Goal: Check status: Check status

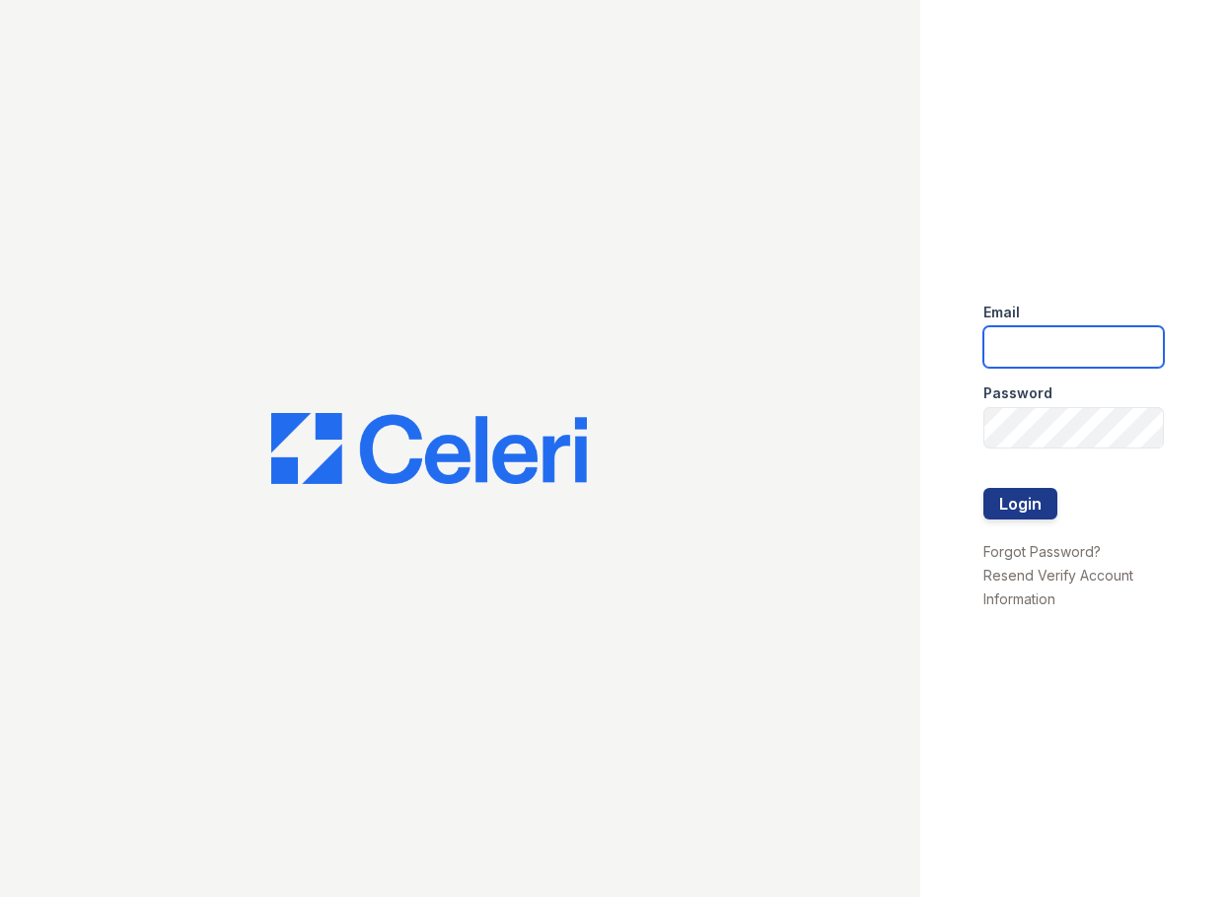
click at [1019, 330] on input "email" at bounding box center [1073, 346] width 180 height 41
type input "mmcgee@trinity-pm.com"
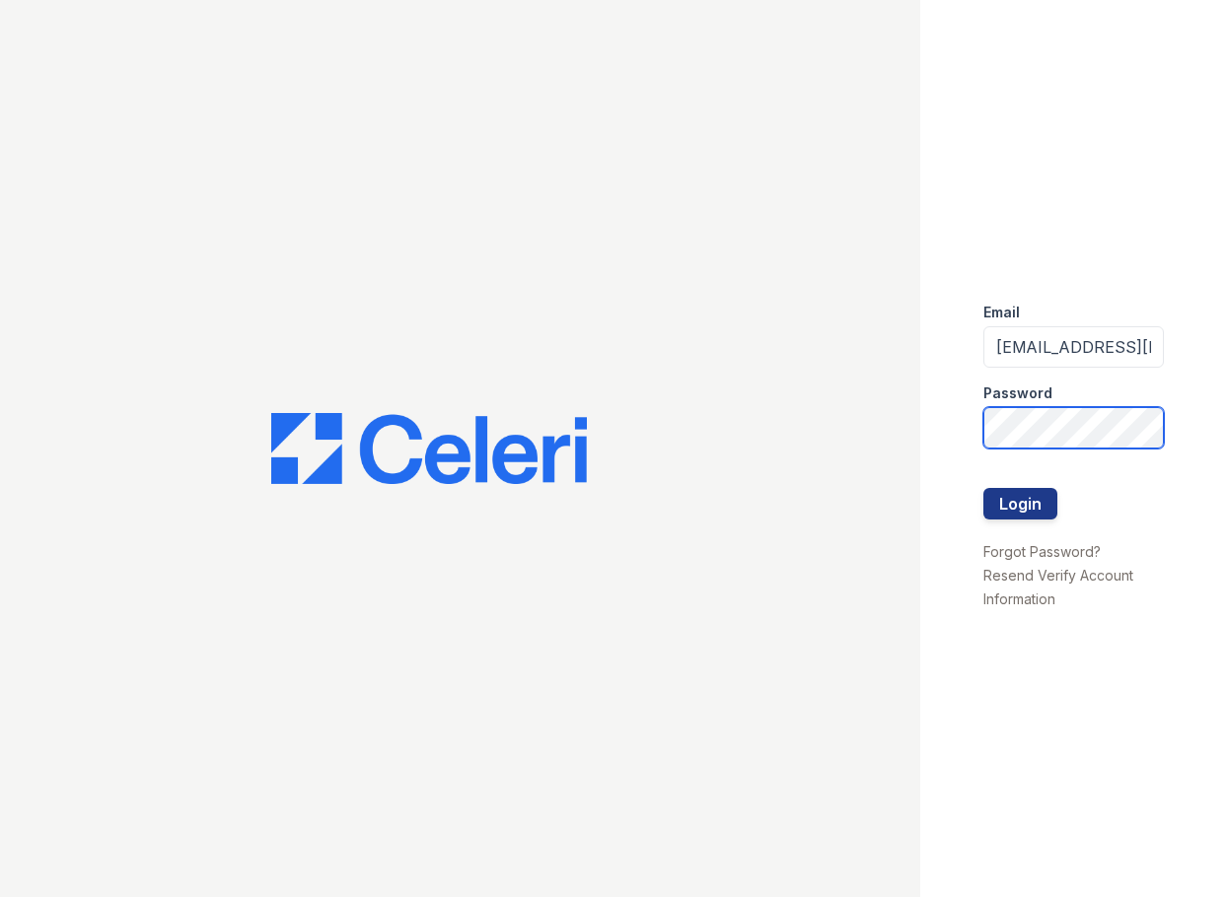
click at [983, 488] on button "Login" at bounding box center [1020, 504] width 74 height 32
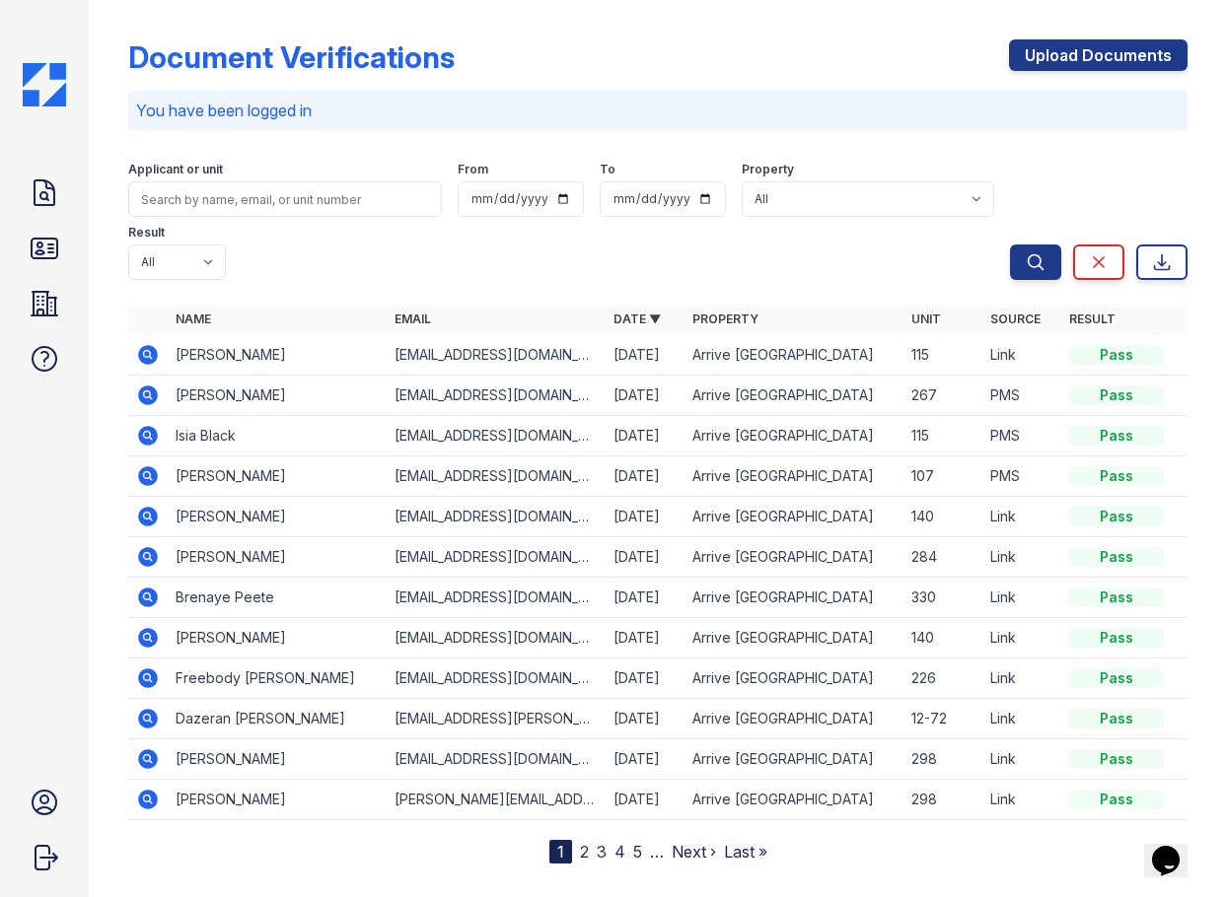
click at [147, 749] on icon at bounding box center [148, 760] width 24 height 24
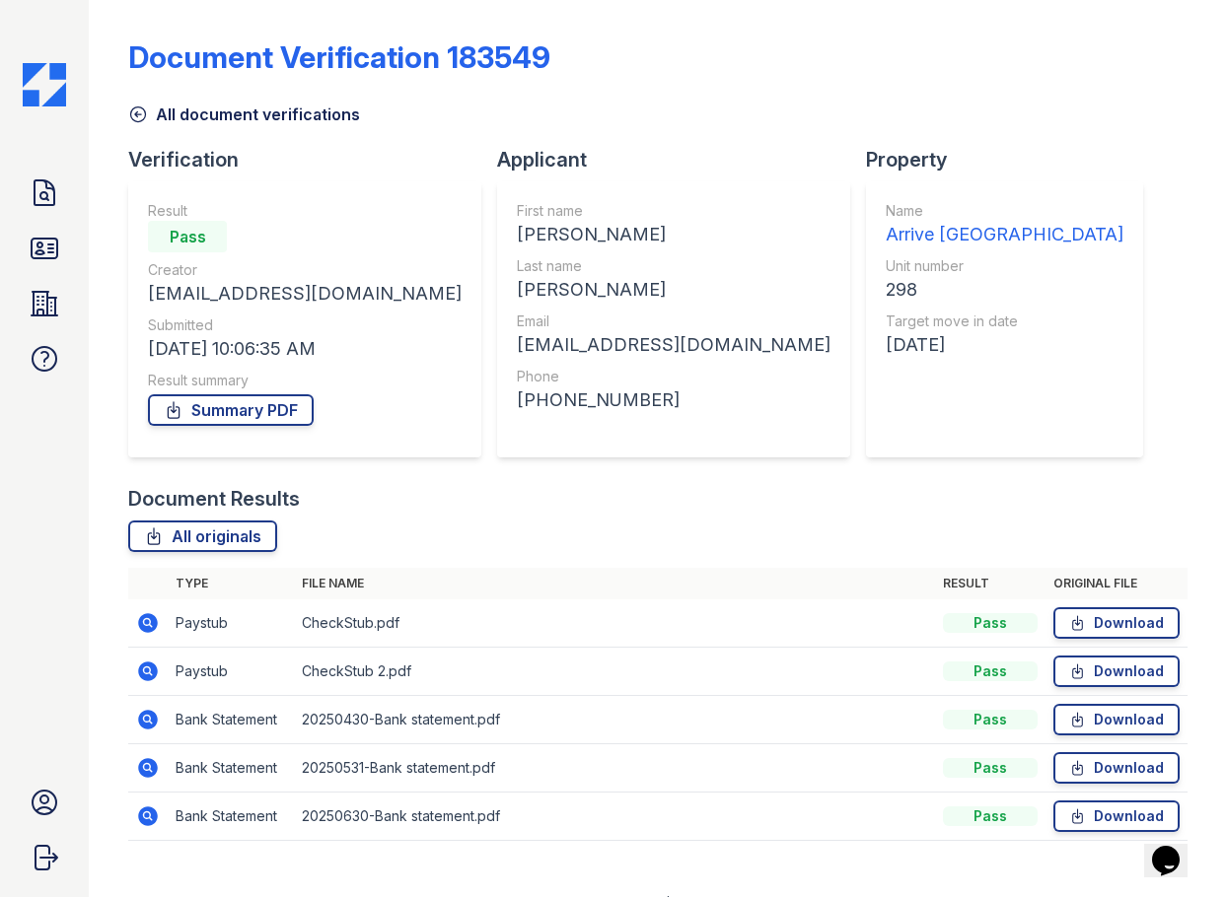
scroll to position [31, 0]
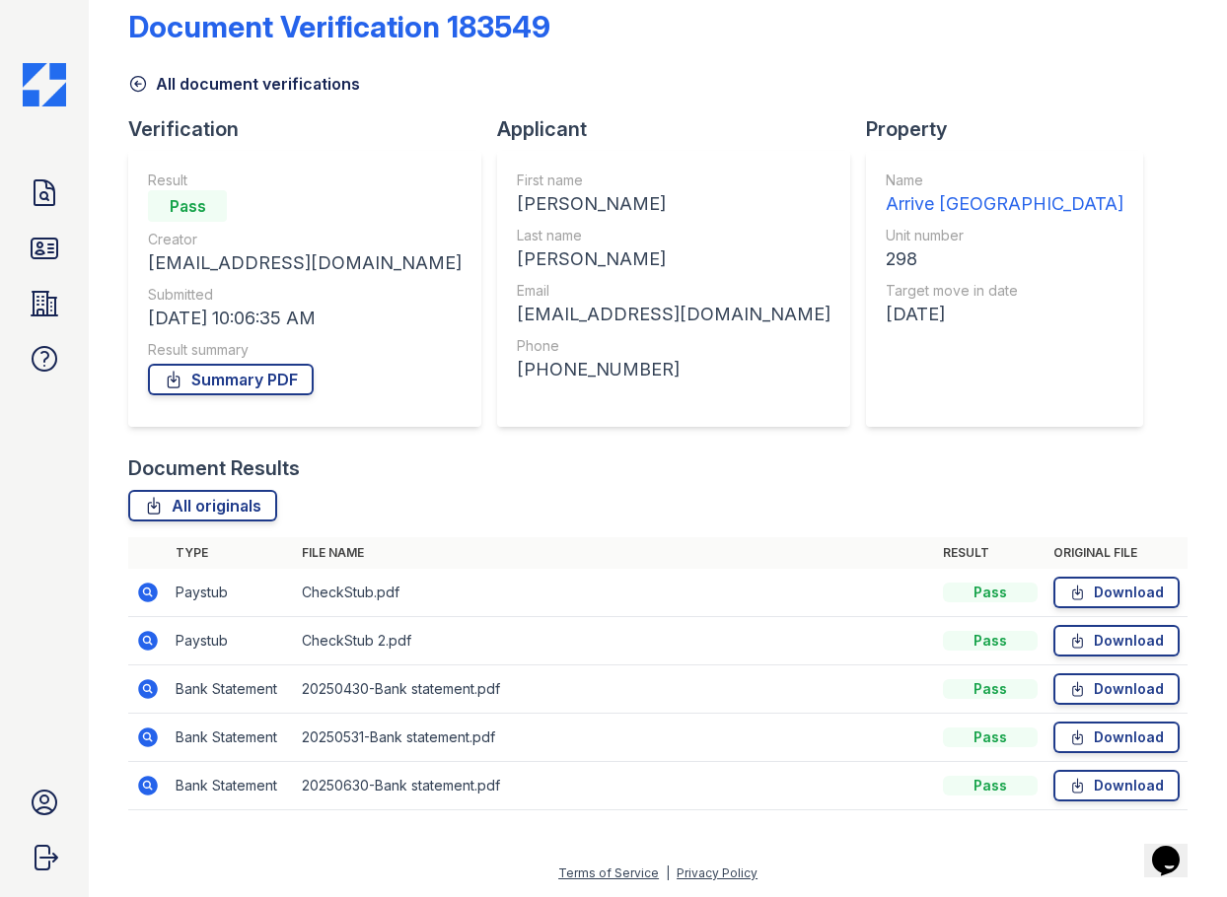
click at [145, 587] on icon at bounding box center [148, 593] width 20 height 20
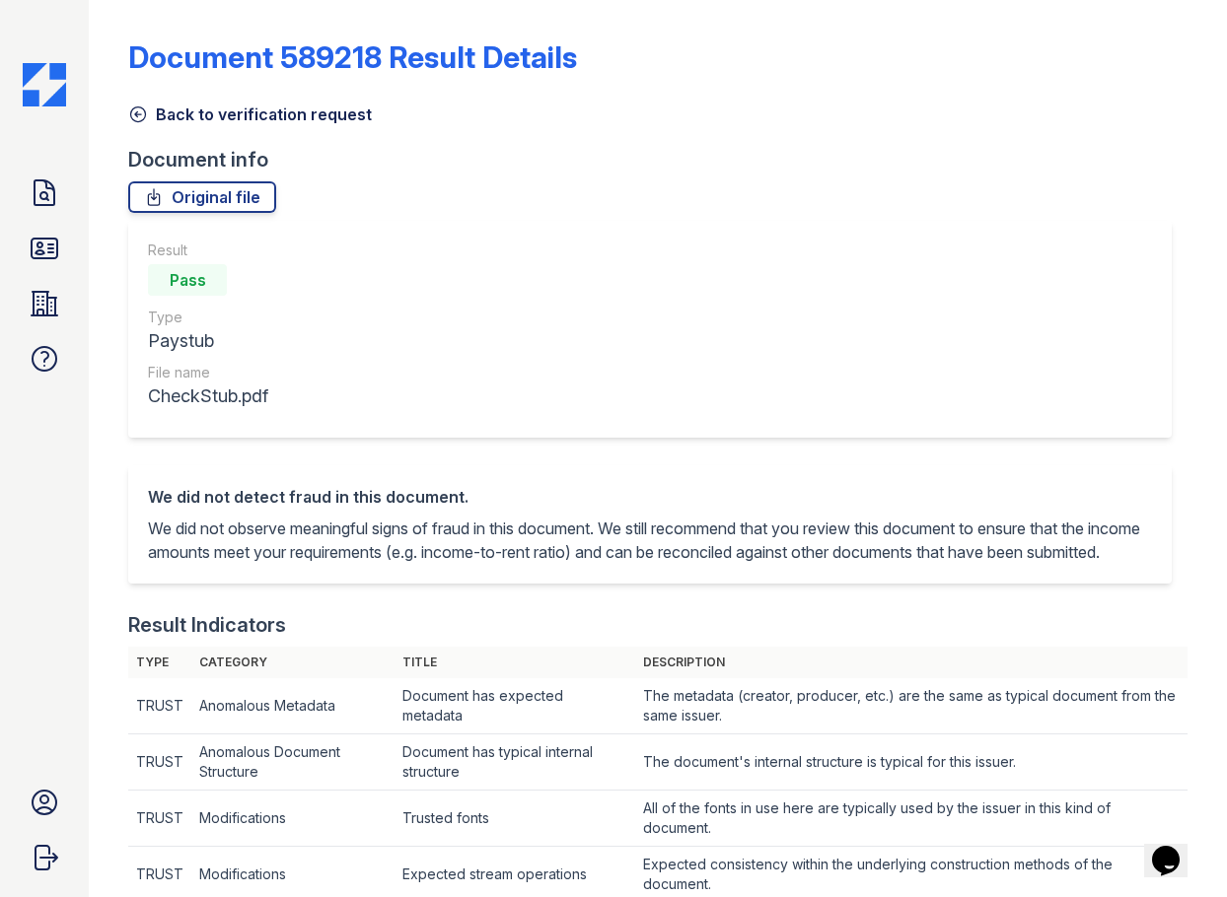
click at [177, 113] on link "Back to verification request" at bounding box center [250, 115] width 244 height 24
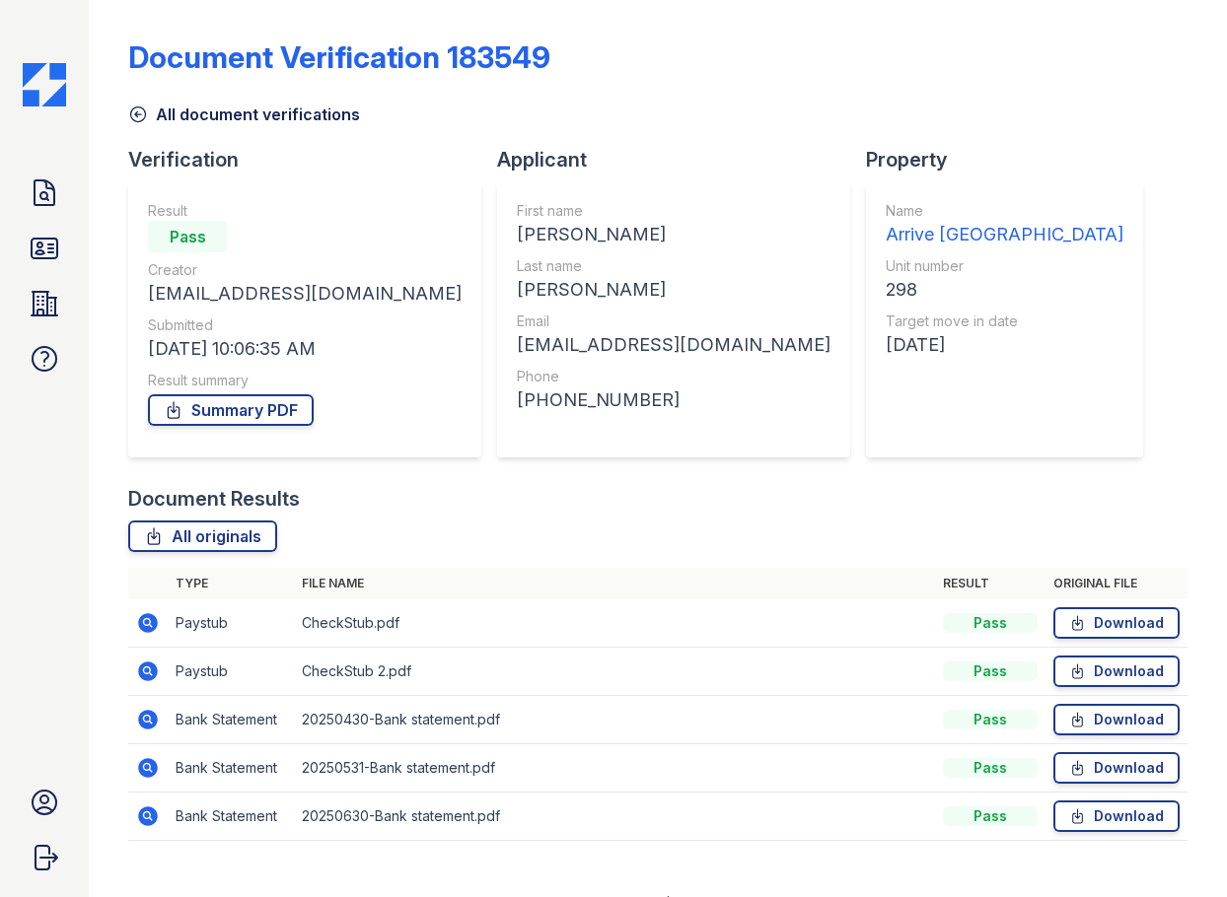
click at [135, 670] on td at bounding box center [147, 672] width 39 height 48
click at [152, 671] on icon at bounding box center [148, 672] width 20 height 20
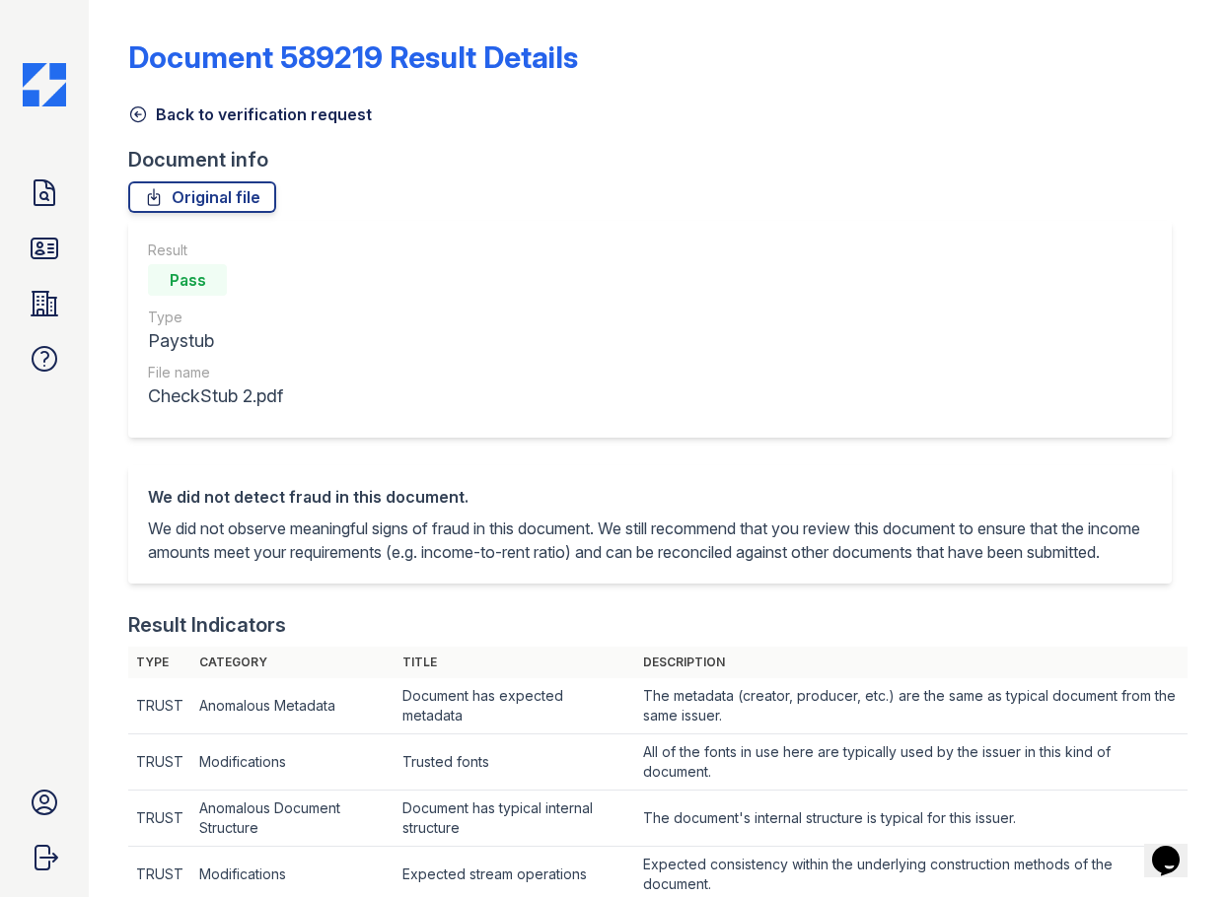
click at [206, 110] on link "Back to verification request" at bounding box center [250, 115] width 244 height 24
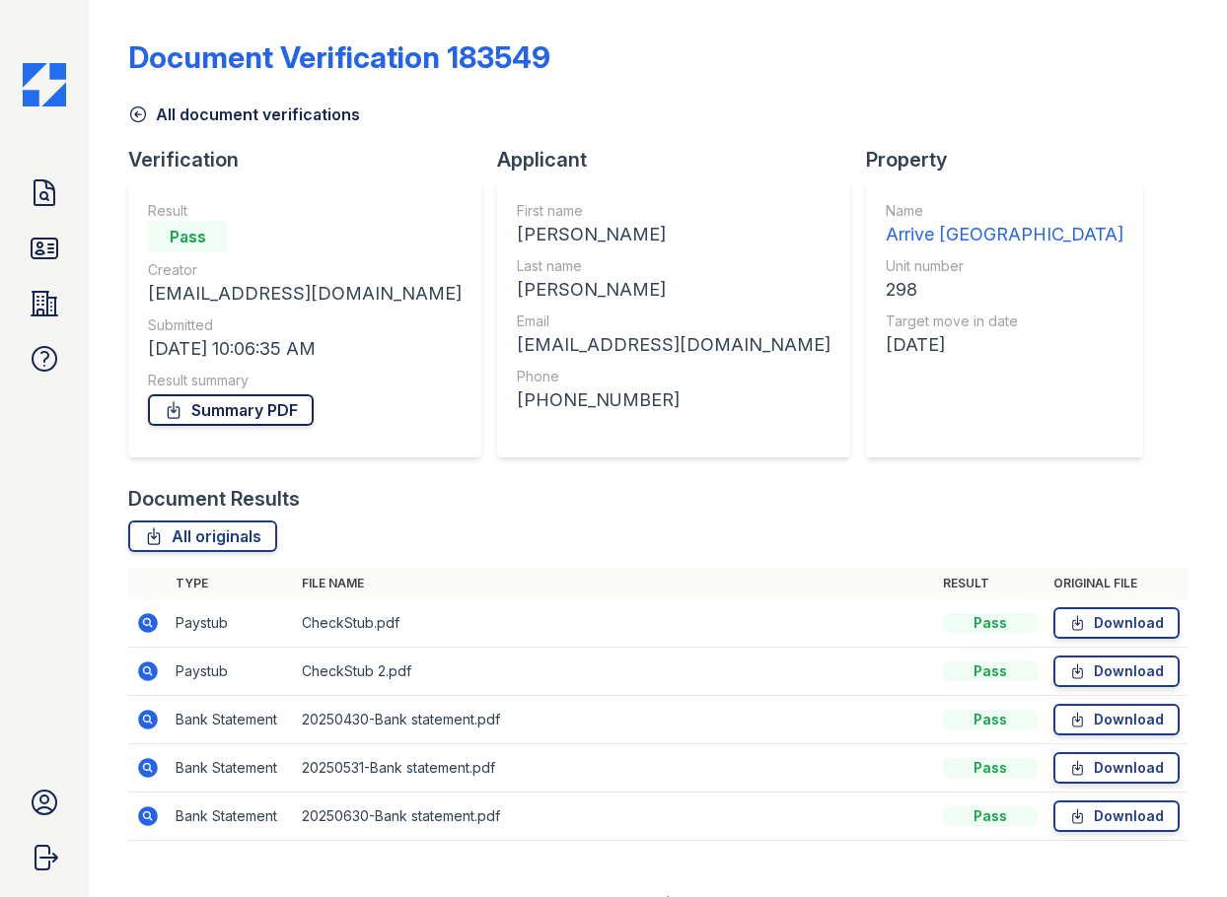
click at [192, 420] on link "Summary PDF" at bounding box center [231, 410] width 166 height 32
click at [45, 197] on icon at bounding box center [45, 194] width 32 height 32
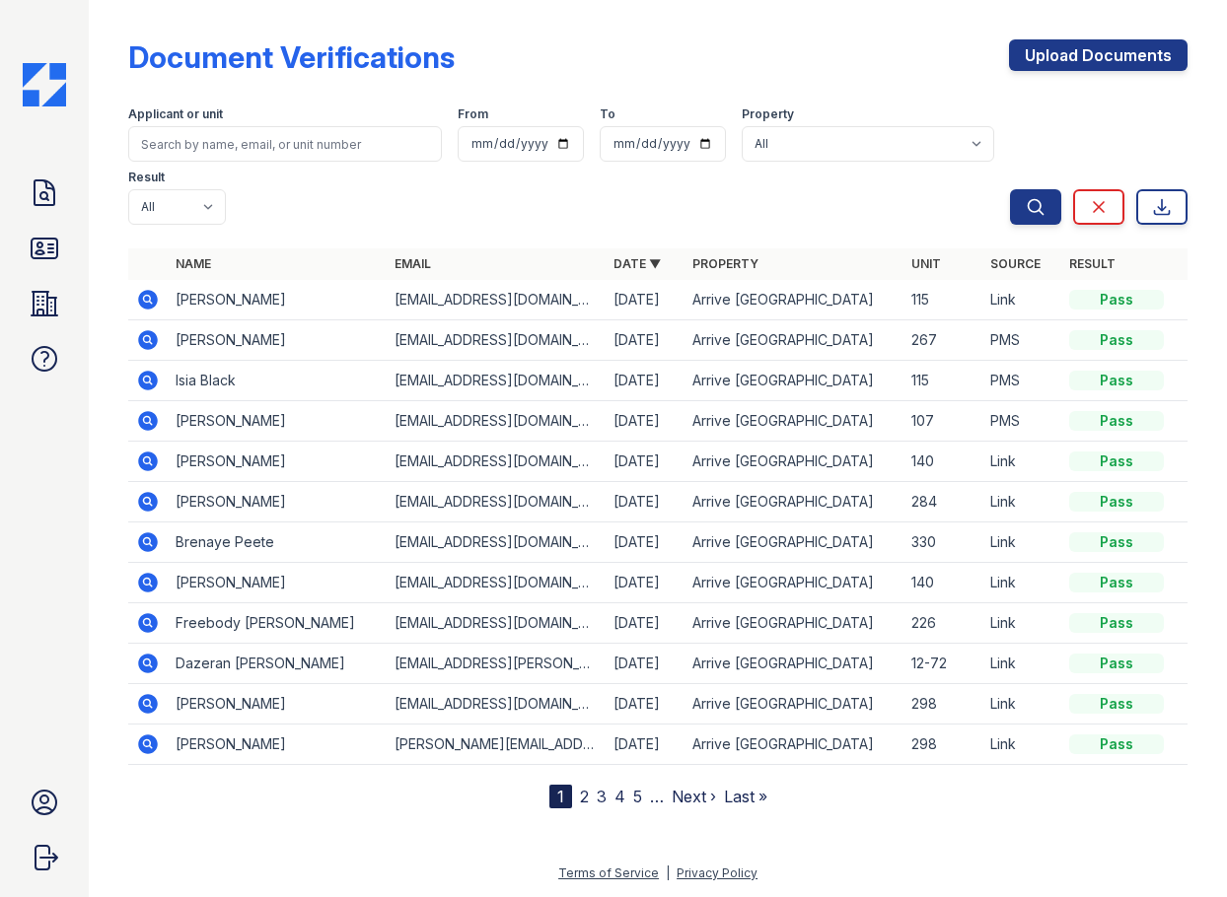
click at [145, 735] on icon at bounding box center [148, 745] width 20 height 20
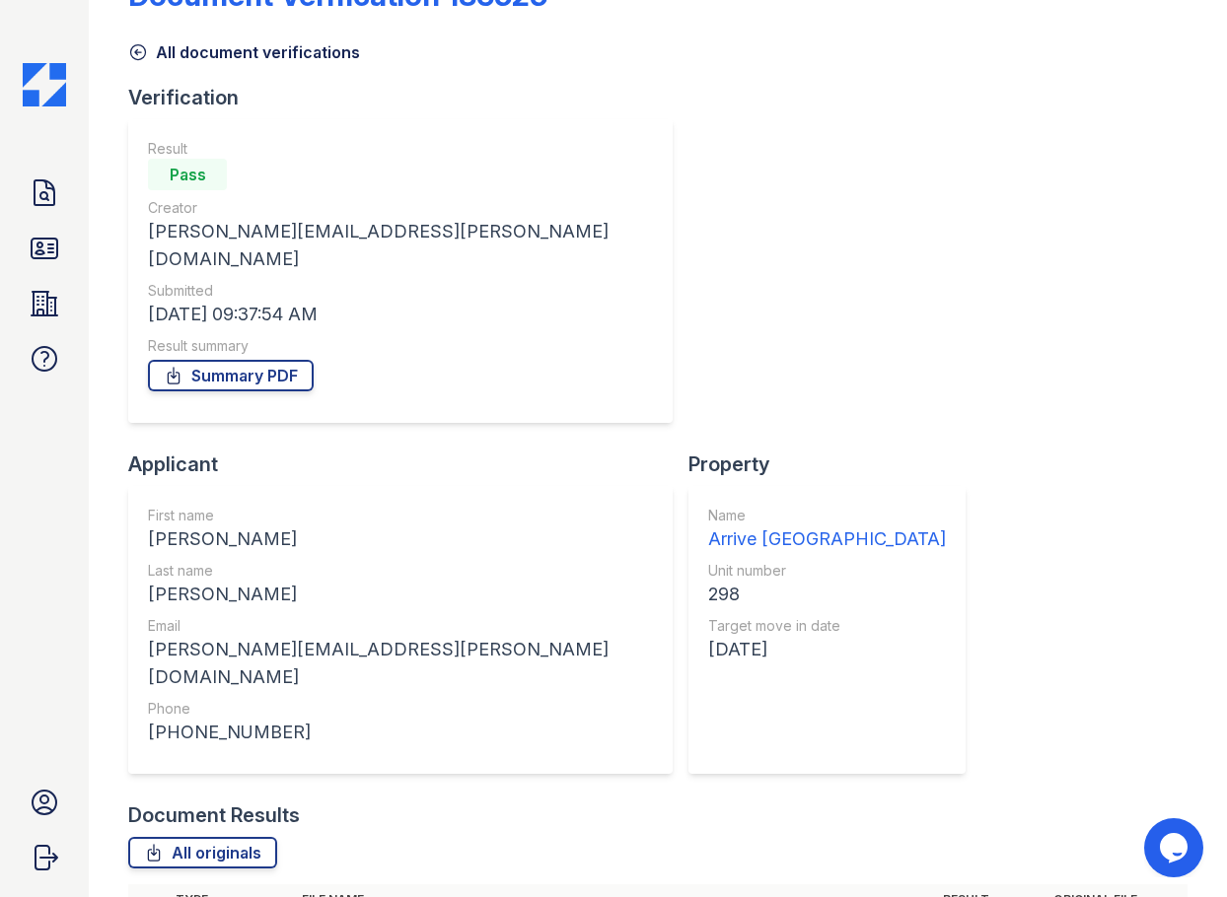
scroll to position [127, 0]
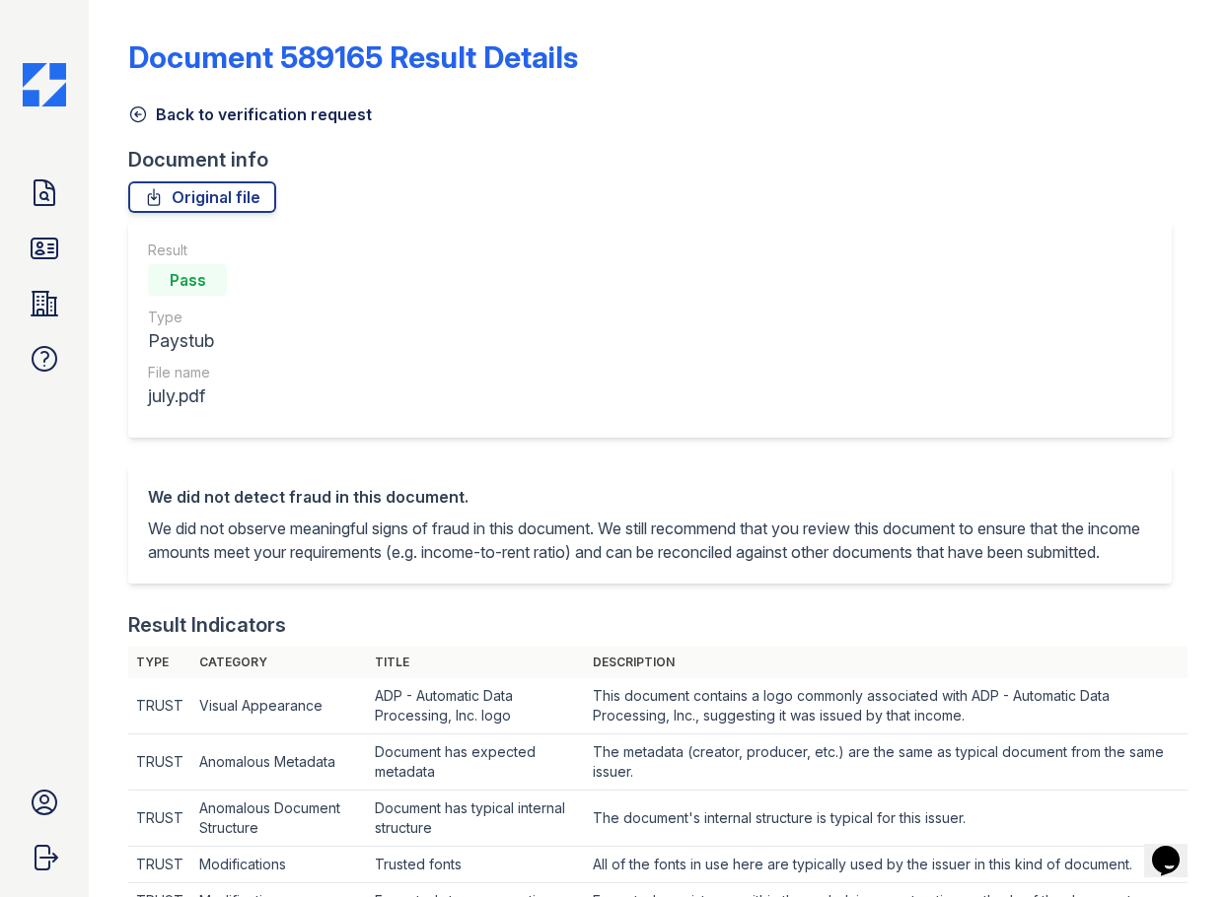
click at [153, 114] on link "Back to verification request" at bounding box center [250, 115] width 244 height 24
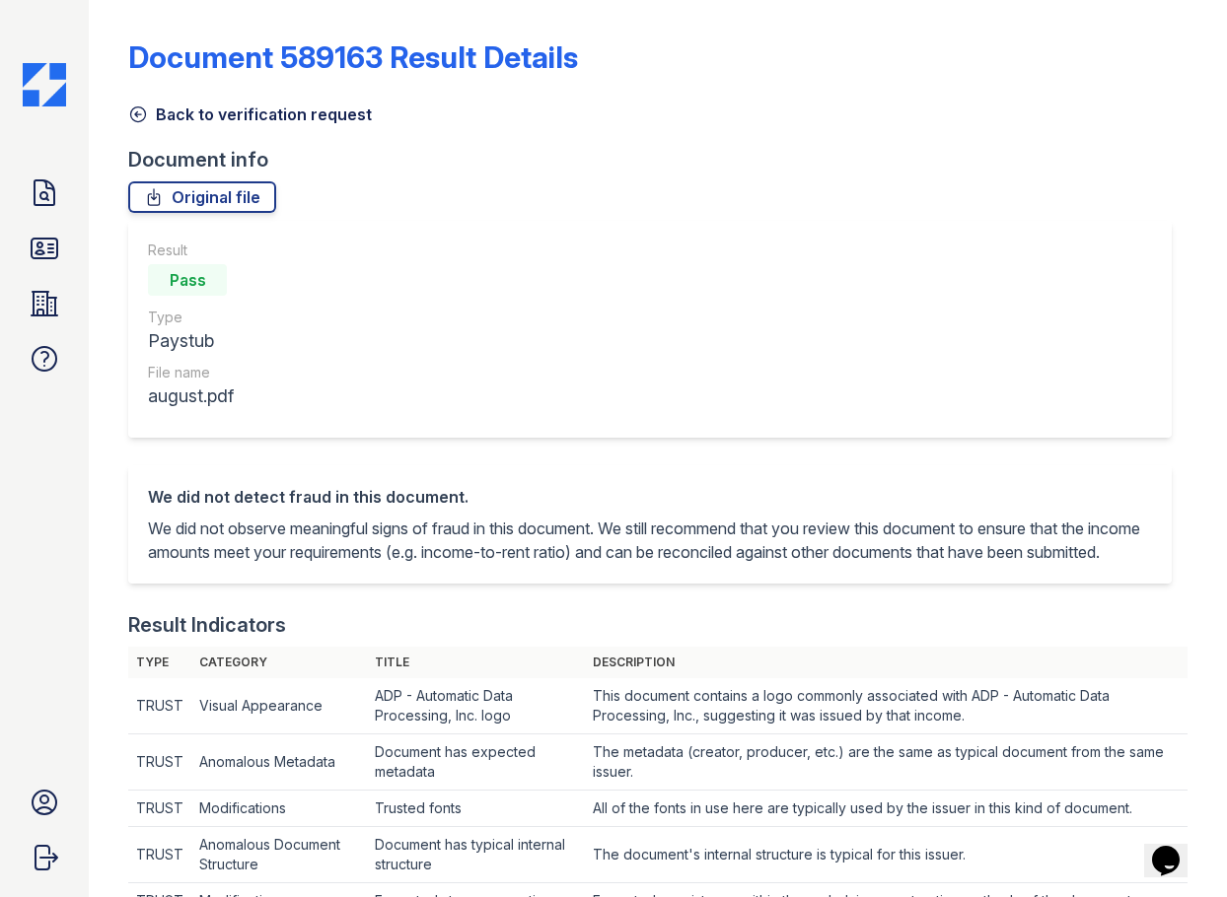
click at [179, 122] on link "Back to verification request" at bounding box center [250, 115] width 244 height 24
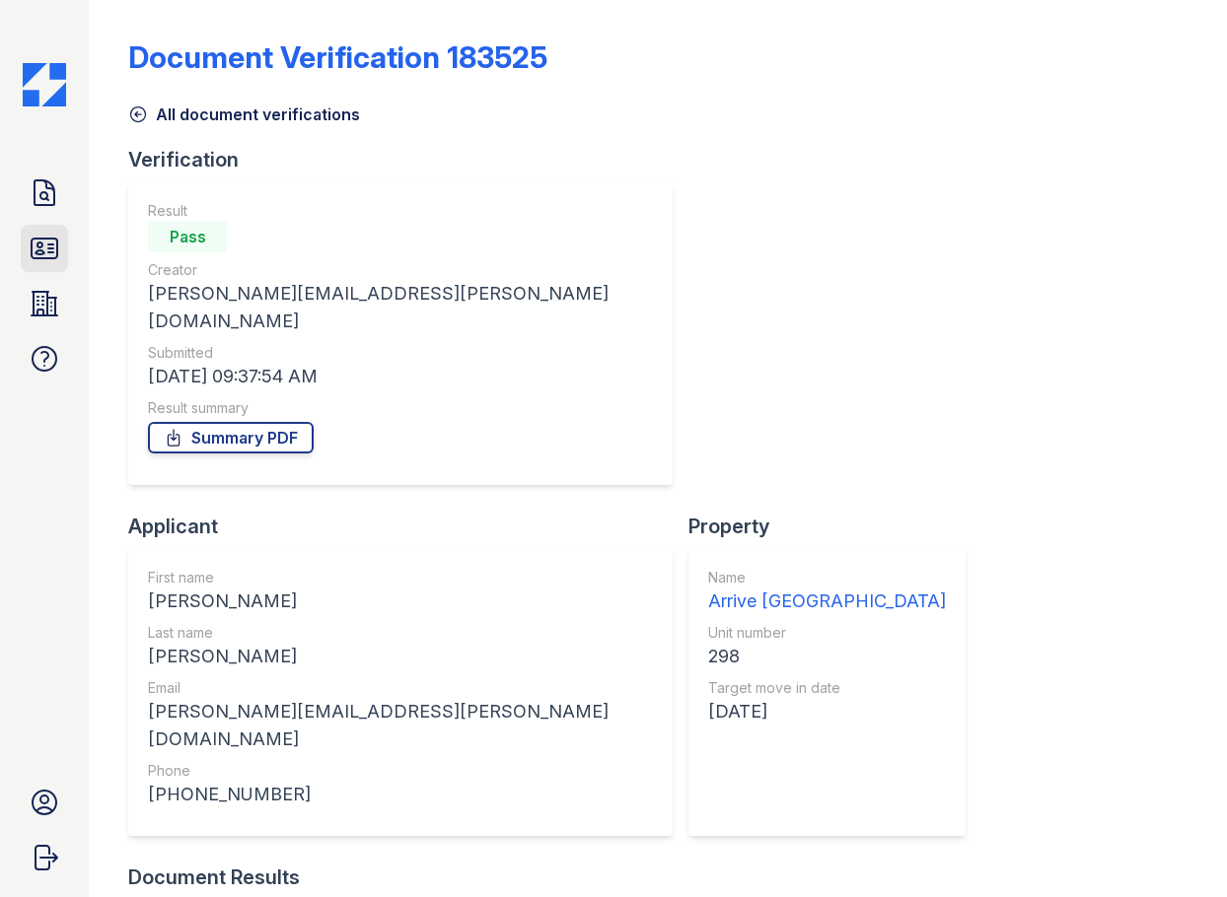
click at [27, 234] on link "ID Verifications" at bounding box center [44, 248] width 47 height 47
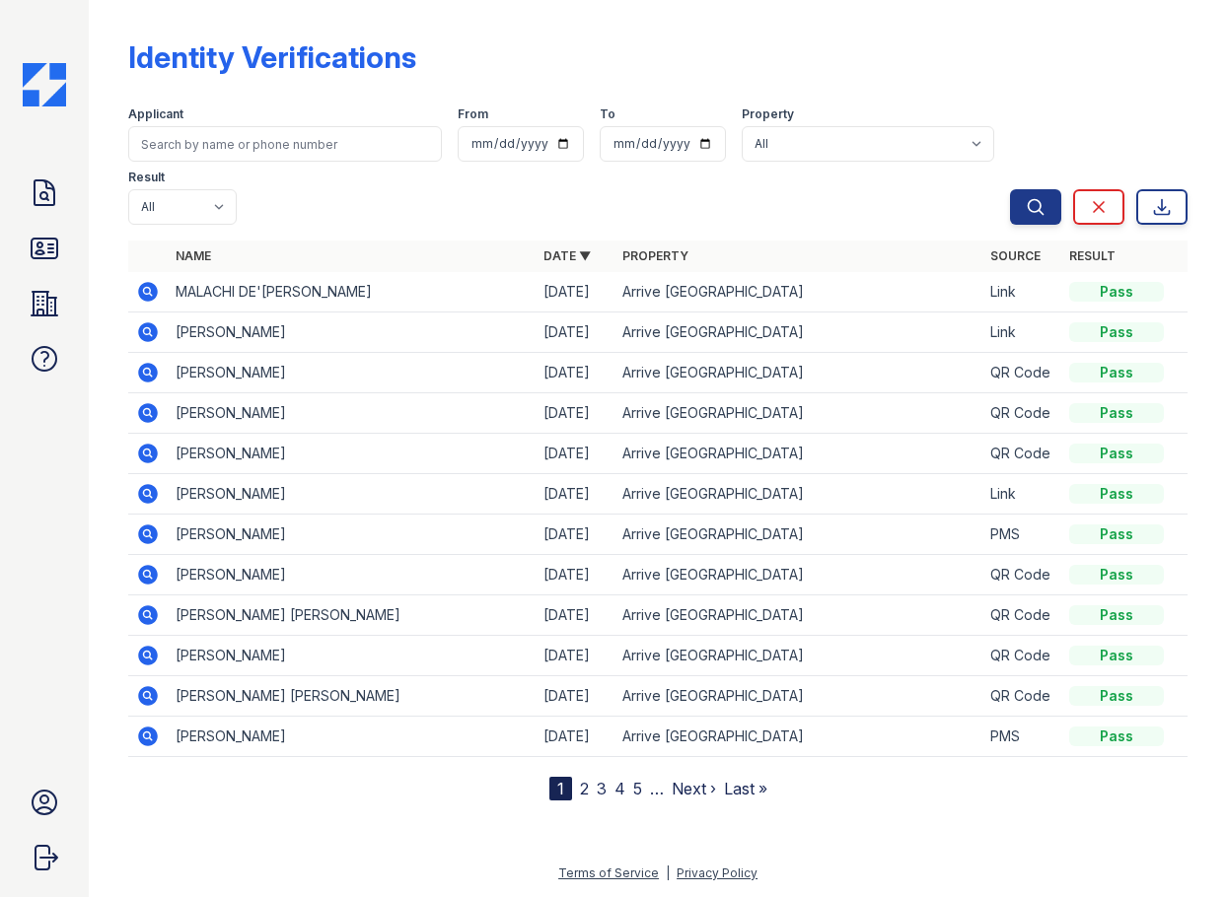
click at [152, 489] on icon at bounding box center [148, 494] width 20 height 20
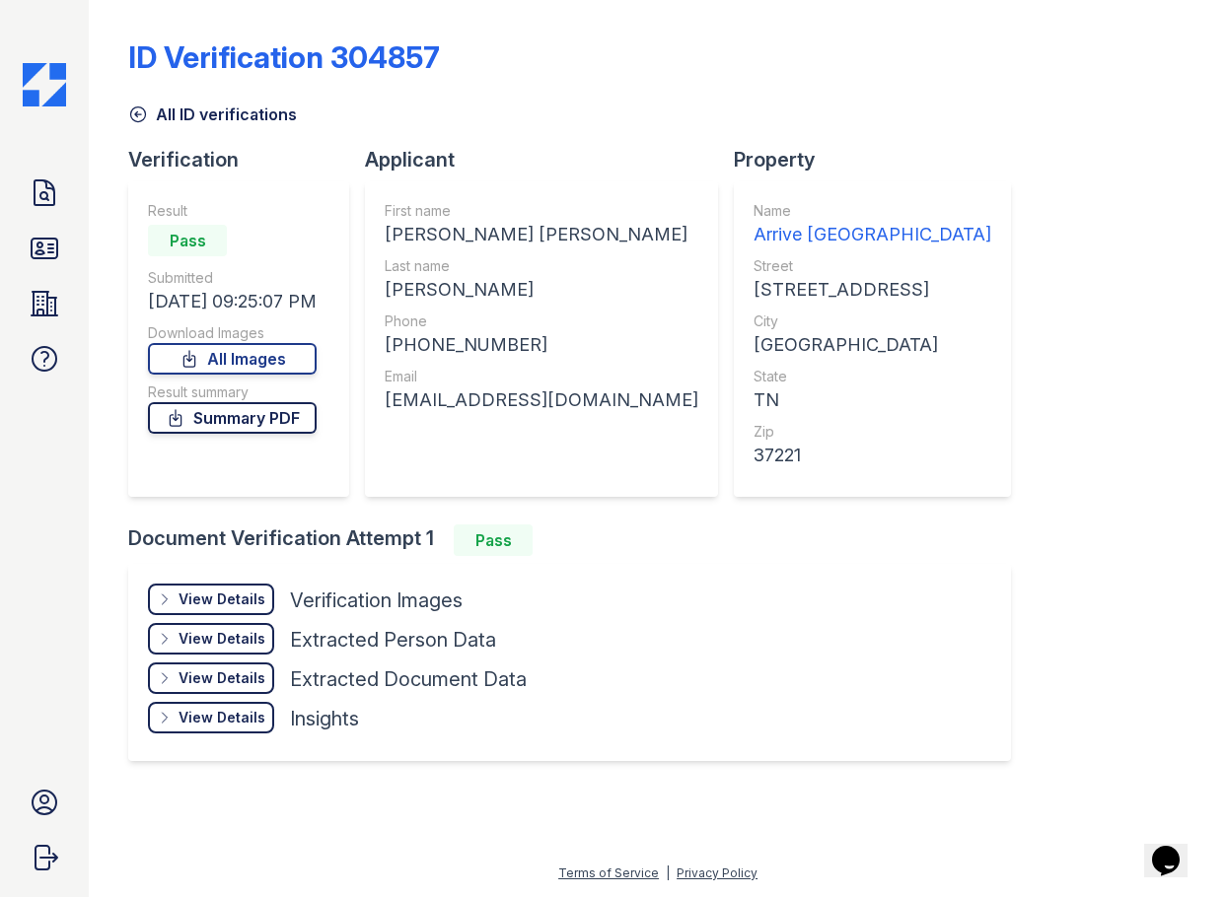
click at [270, 422] on link "Summary PDF" at bounding box center [232, 418] width 169 height 32
click at [240, 597] on div "View Details" at bounding box center [222, 600] width 87 height 20
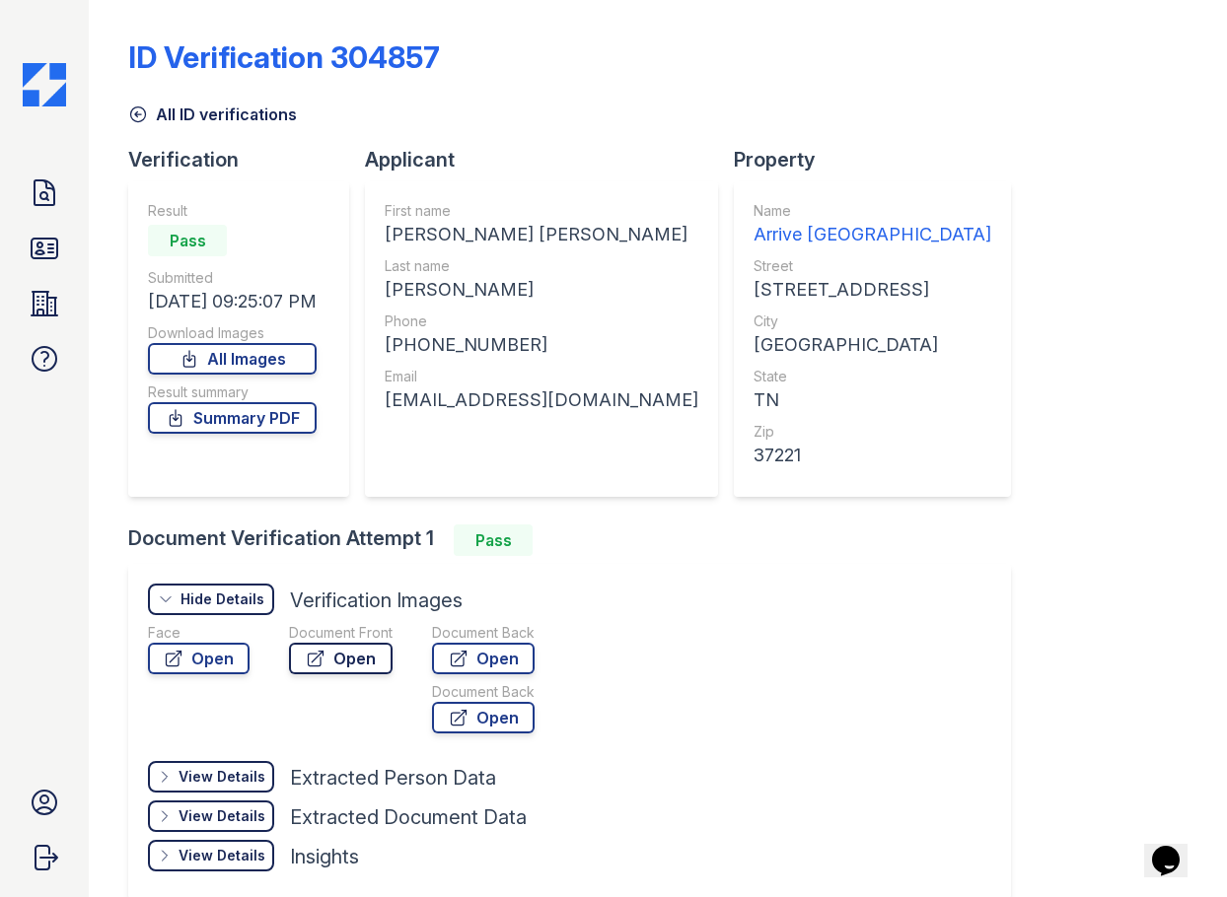
click at [367, 664] on link "Open" at bounding box center [341, 659] width 104 height 32
